Goal: Information Seeking & Learning: Find specific page/section

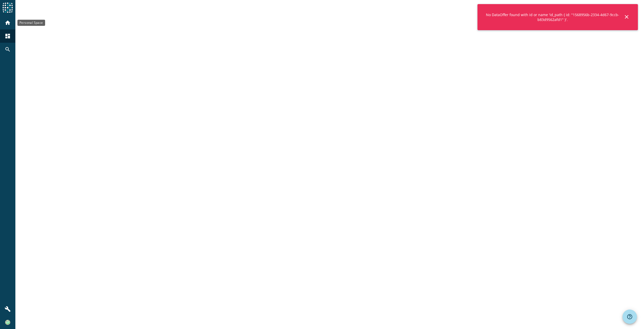
click at [6, 23] on mat-icon "home" at bounding box center [8, 23] width 6 height 6
click at [627, 16] on mat-icon "close" at bounding box center [626, 17] width 6 height 6
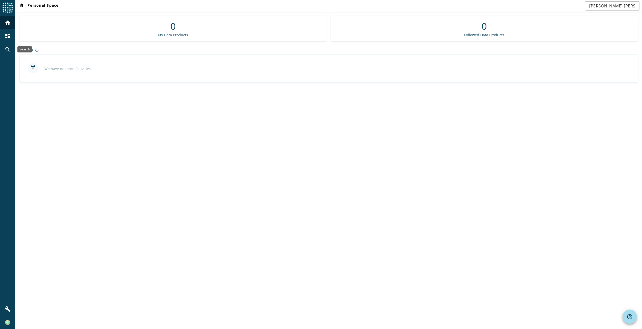
click at [7, 49] on mat-icon "search" at bounding box center [8, 49] width 6 height 6
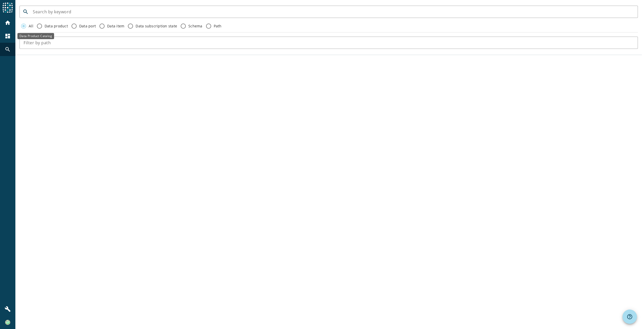
click at [8, 36] on mat-icon "dashboard" at bounding box center [8, 36] width 6 height 6
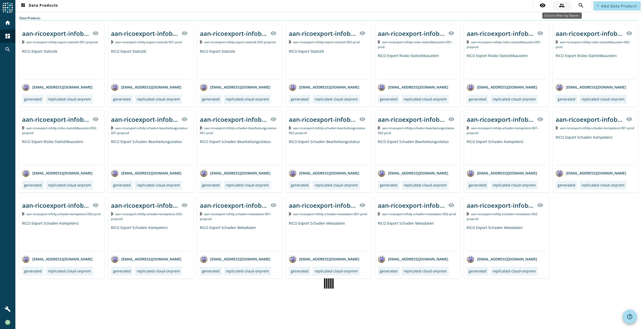
click at [564, 6] on button "supervisor_account" at bounding box center [561, 5] width 16 height 9
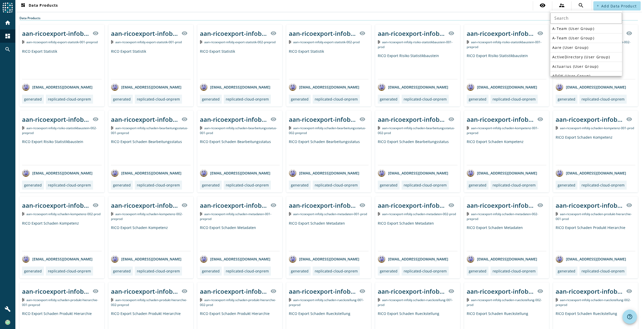
click at [506, 10] on div at bounding box center [321, 164] width 642 height 329
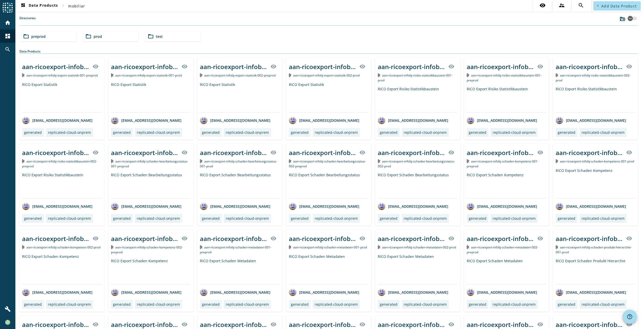
click at [50, 35] on div "folder_open preprod" at bounding box center [48, 36] width 55 height 10
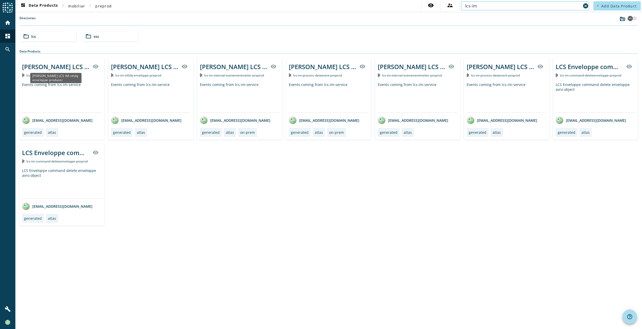
type input "lcs-im"
click at [62, 65] on div "[PERSON_NAME] LCS IM infobj enveloppe producer" at bounding box center [55, 67] width 67 height 8
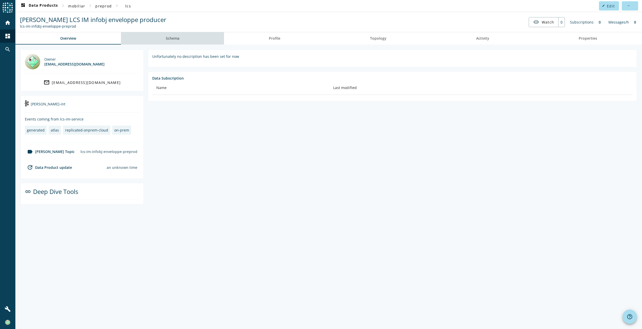
click at [155, 39] on link "Schema" at bounding box center [172, 38] width 103 height 12
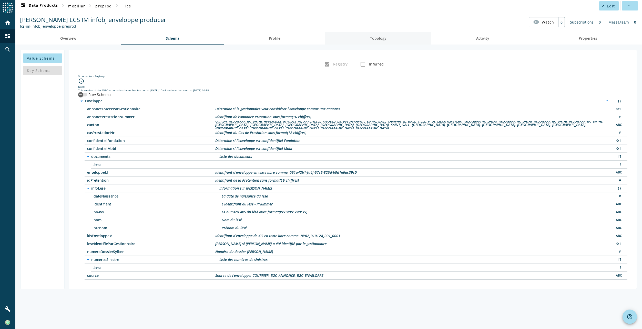
click at [364, 38] on link "Topology" at bounding box center [378, 38] width 106 height 12
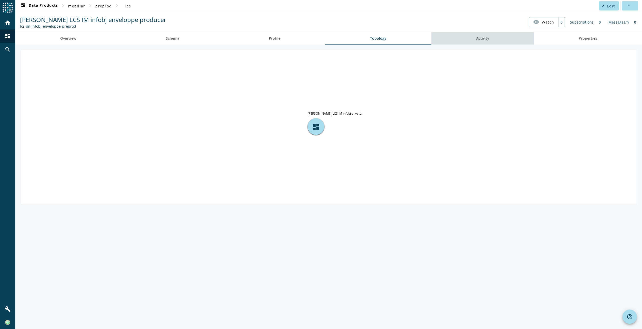
click at [467, 41] on link "Activity" at bounding box center [482, 38] width 103 height 12
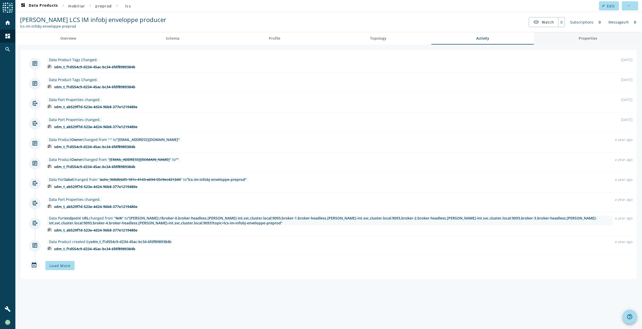
click at [561, 38] on link "Properties" at bounding box center [588, 38] width 108 height 12
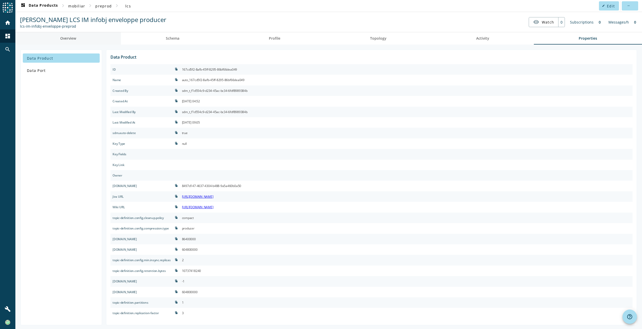
click at [46, 38] on link "Overview" at bounding box center [68, 38] width 106 height 12
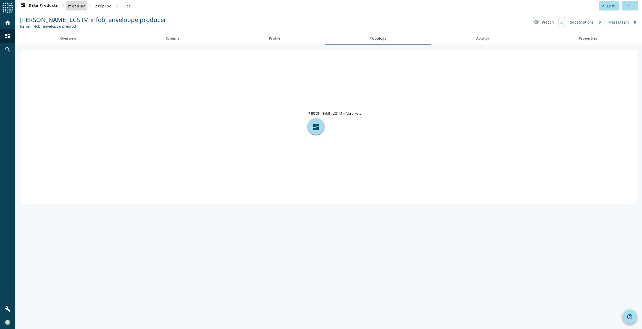
click at [75, 6] on span "mobiliar" at bounding box center [76, 6] width 17 height 5
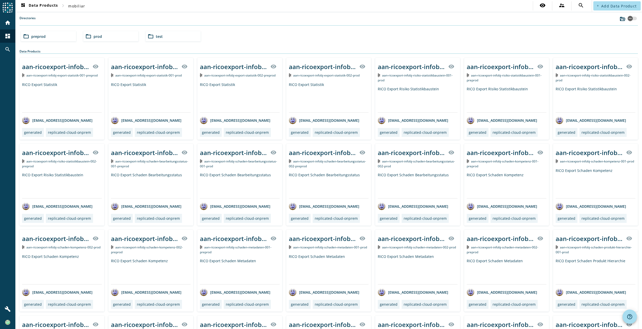
click at [98, 36] on span "prod" at bounding box center [97, 36] width 8 height 5
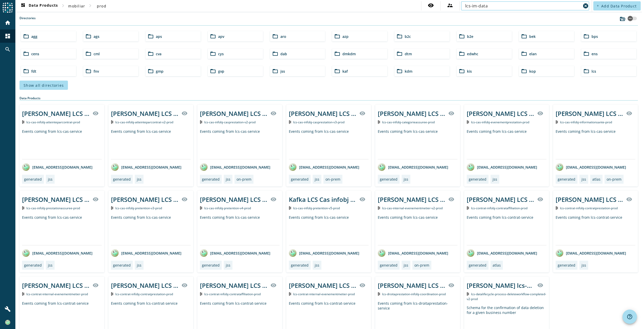
type input "lcs-im-data"
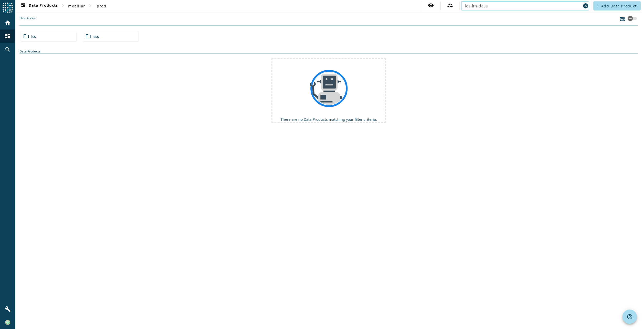
click at [55, 39] on div "folder_open lcs" at bounding box center [48, 36] width 55 height 10
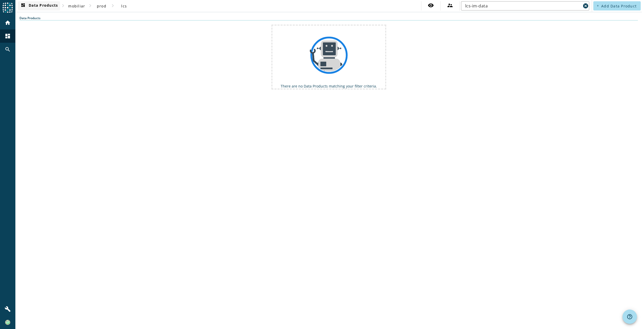
click at [44, 6] on span "dashboard Data Products" at bounding box center [39, 6] width 38 height 6
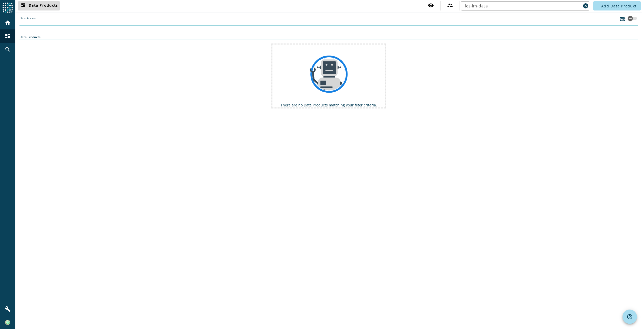
click at [44, 6] on span "dashboard Data Products" at bounding box center [39, 6] width 38 height 6
click at [3, 22] on div "home" at bounding box center [7, 22] width 13 height 13
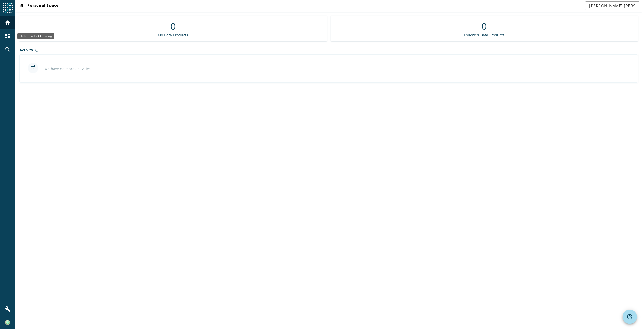
click at [3, 35] on div "dashboard" at bounding box center [7, 35] width 13 height 13
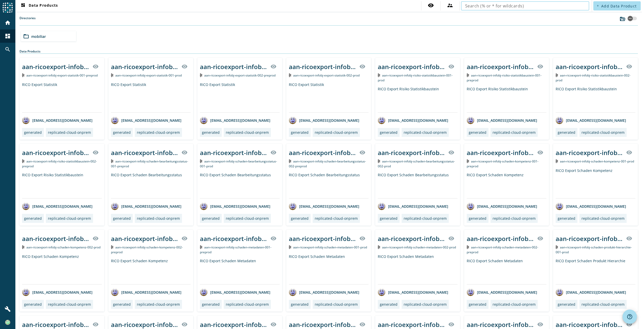
click at [534, 6] on input "text" at bounding box center [525, 6] width 120 height 6
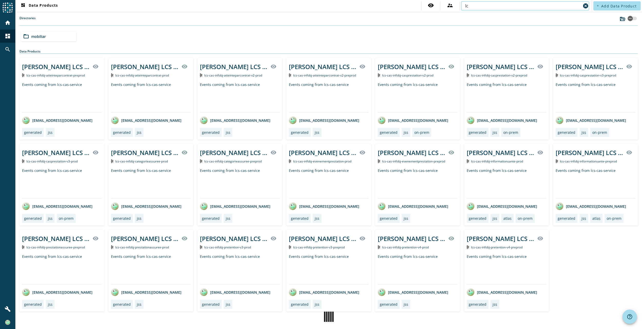
type input "l"
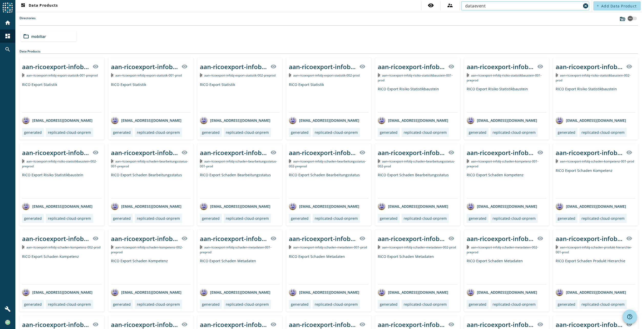
type input "dataevent"
